Goal: Task Accomplishment & Management: Complete application form

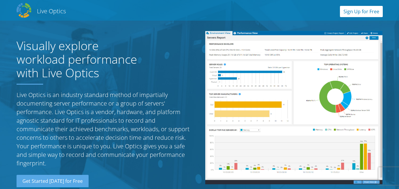
click at [361, 8] on link "Sign Up for Free" at bounding box center [361, 11] width 43 height 11
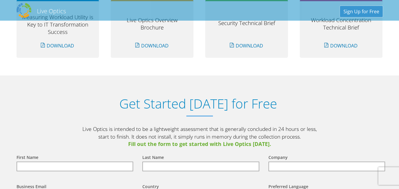
scroll to position [616, 0]
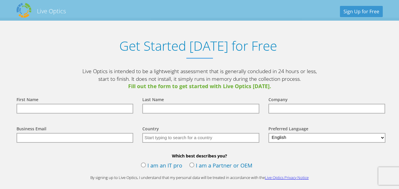
click at [91, 115] on div "First Name" at bounding box center [74, 104] width 126 height 29
click at [102, 107] on input "text" at bounding box center [75, 109] width 117 height 10
type input "O"
type input "TI"
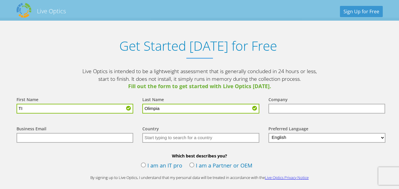
type input "Olimpia"
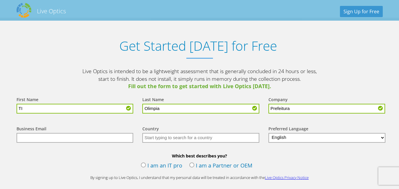
type input "Prefeitura"
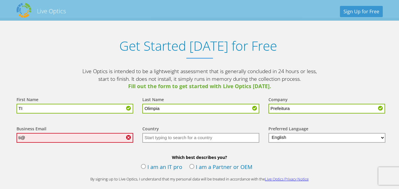
type input "[EMAIL_ADDRESS][DOMAIN_NAME]"
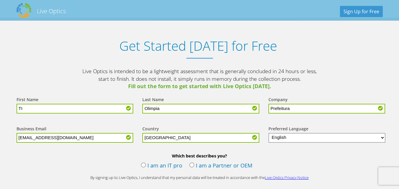
type input "Brazil"
click at [283, 136] on select "English Deutsch Español Français Italiano Polski Português Русский 한국어 中文 日本語" at bounding box center [327, 138] width 117 height 10
select select "pt-BR"
click at [269, 133] on select "English Deutsch Español Français Italiano Polski Português Русский 한국어 中文 日本語" at bounding box center [327, 138] width 117 height 10
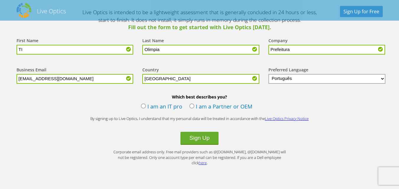
click at [142, 106] on label "I am an IT pro" at bounding box center [161, 107] width 41 height 9
click at [0, 0] on input "I am an IT pro" at bounding box center [0, 0] width 0 height 0
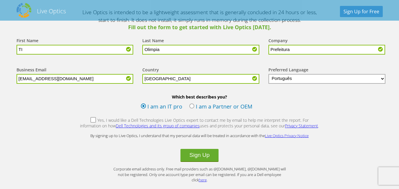
click at [83, 120] on label "Yes, I would like a Dell Technologies Live Optics expert to contact me by email…" at bounding box center [200, 124] width 240 height 13
click at [0, 0] on input "Yes, I would like a Dell Technologies Live Optics expert to contact me by email…" at bounding box center [0, 0] width 0 height 0
click at [206, 154] on button "Sign Up" at bounding box center [200, 155] width 38 height 13
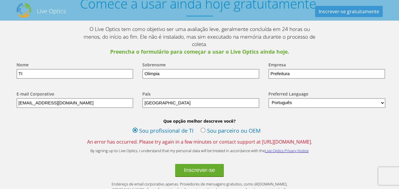
scroll to position [739, 0]
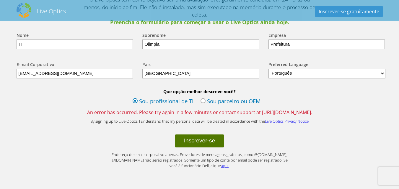
click at [202, 135] on button "Inscrever-se" at bounding box center [199, 141] width 49 height 13
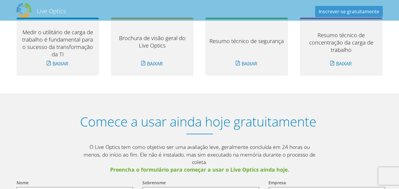
scroll to position [680, 0]
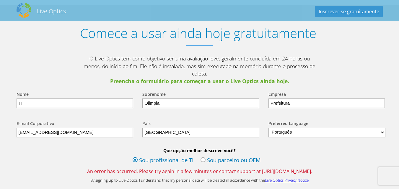
click at [201, 157] on label "Sou parceiro ou OEM" at bounding box center [231, 161] width 60 height 9
click at [0, 0] on input "Sou parceiro ou OEM" at bounding box center [0, 0] width 0 height 0
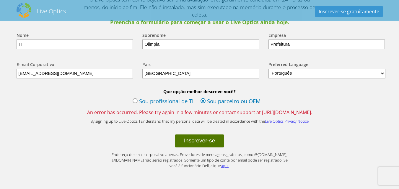
click at [206, 135] on button "Inscrever-se" at bounding box center [199, 141] width 49 height 13
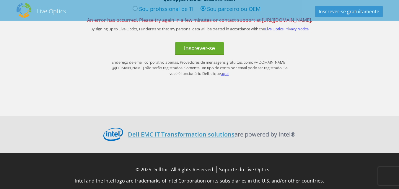
scroll to position [713, 0]
